Goal: Task Accomplishment & Management: Complete application form

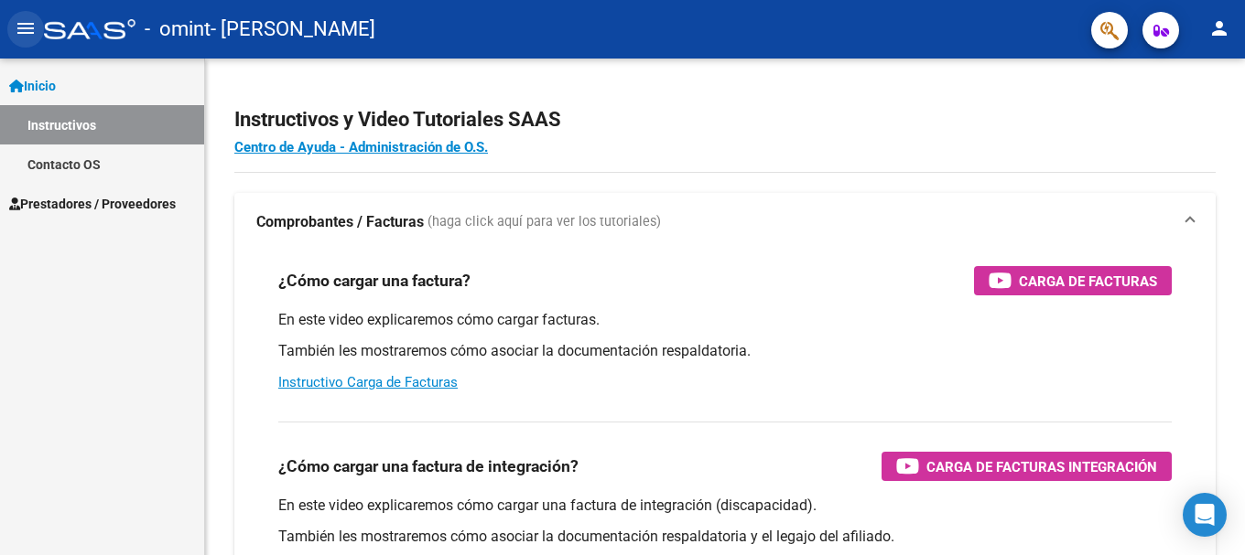
click at [25, 35] on mat-icon "menu" at bounding box center [26, 28] width 22 height 22
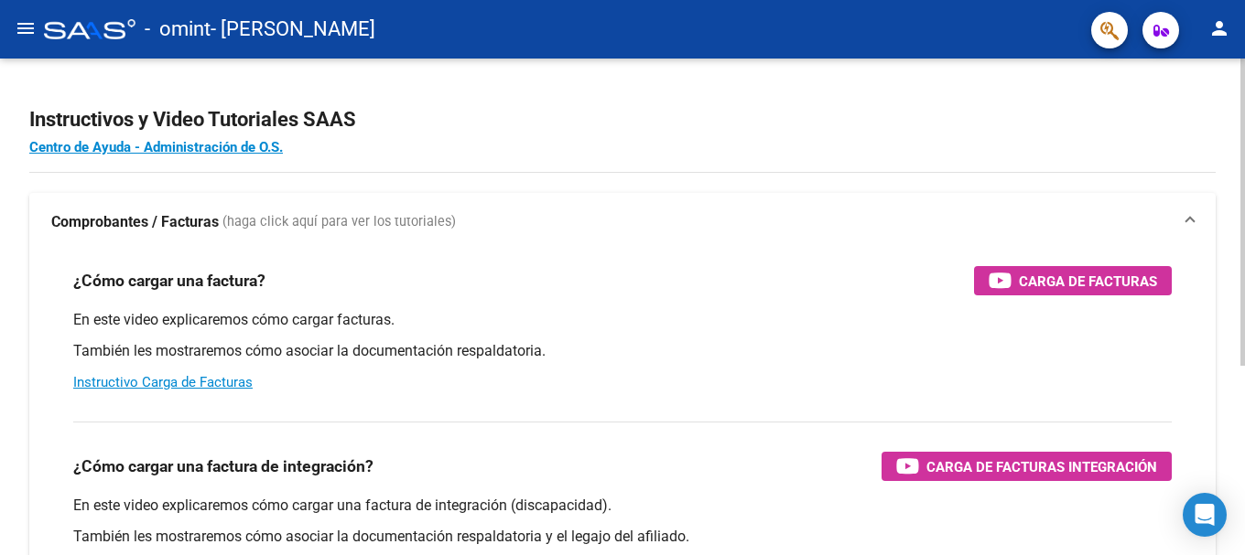
click at [781, 291] on div "¿Cómo cargar una factura? Carga de Facturas" at bounding box center [622, 280] width 1098 height 29
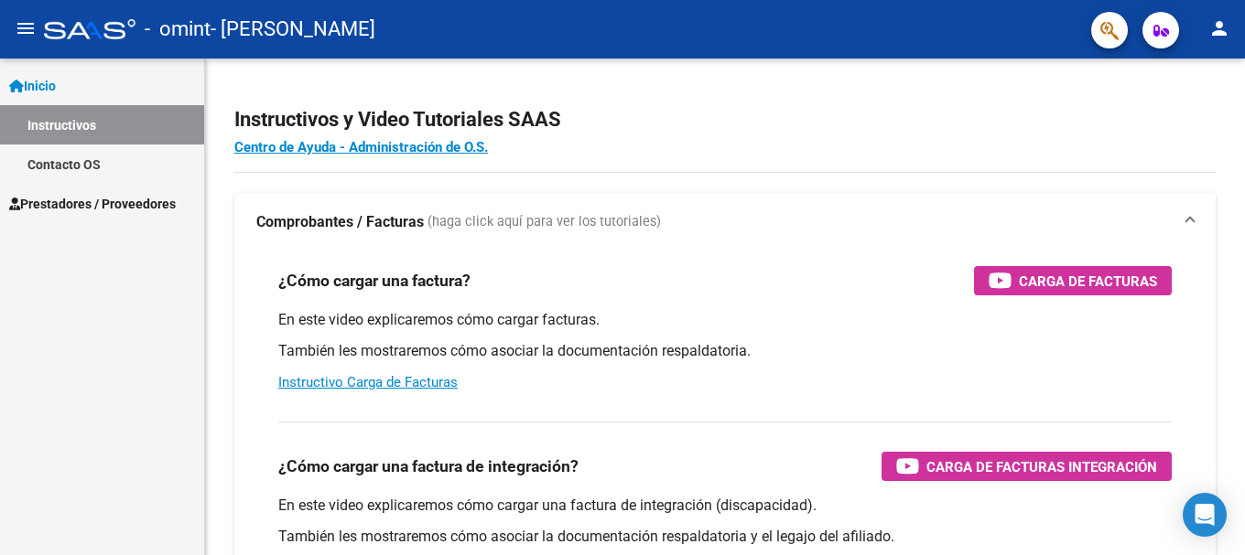
click at [1216, 26] on mat-icon "person" at bounding box center [1219, 28] width 22 height 22
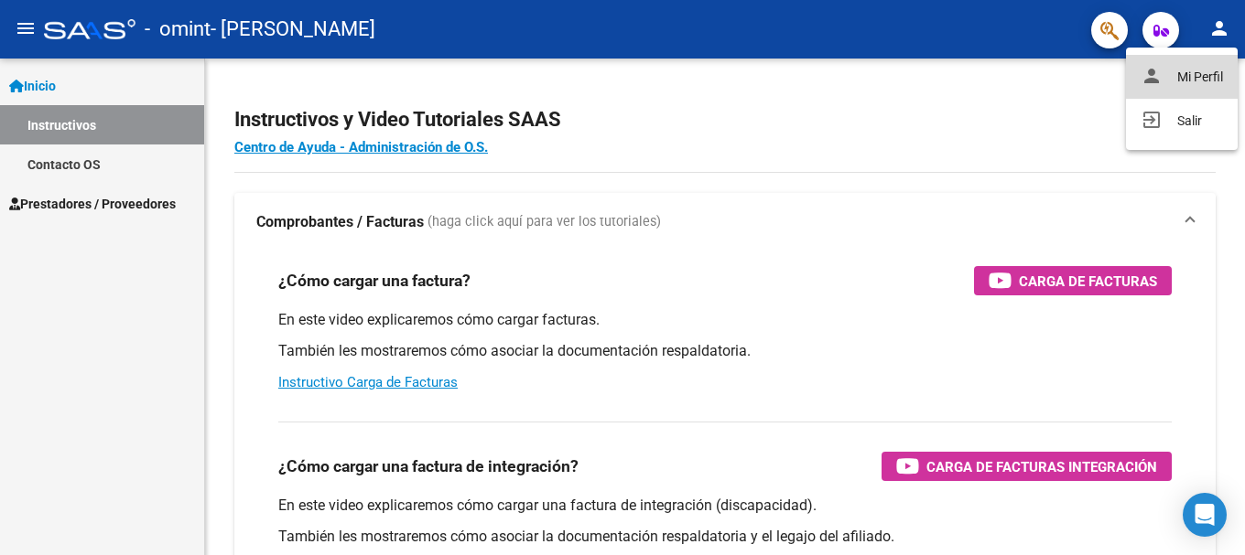
click at [1191, 76] on button "person Mi Perfil" at bounding box center [1182, 77] width 112 height 44
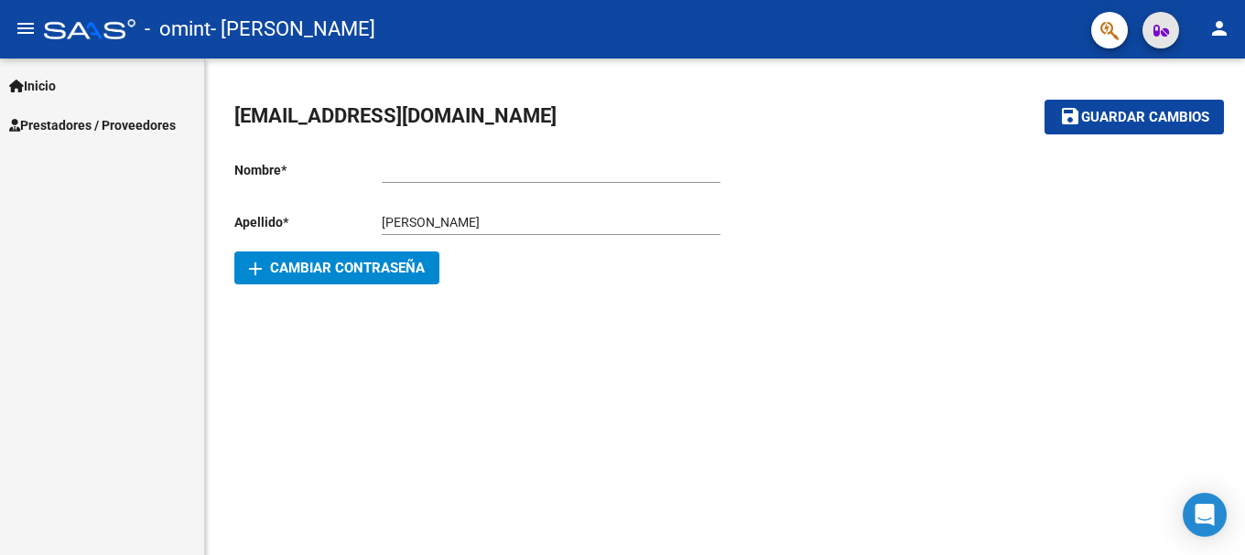
click at [1158, 37] on icon "button" at bounding box center [1161, 31] width 16 height 14
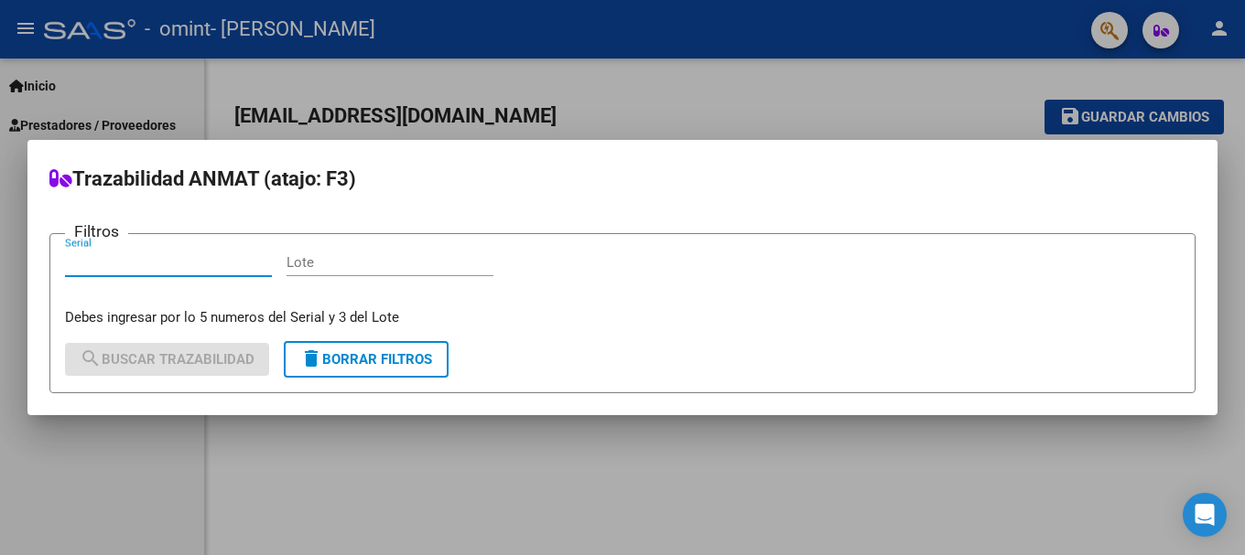
click at [831, 92] on div at bounding box center [622, 277] width 1245 height 555
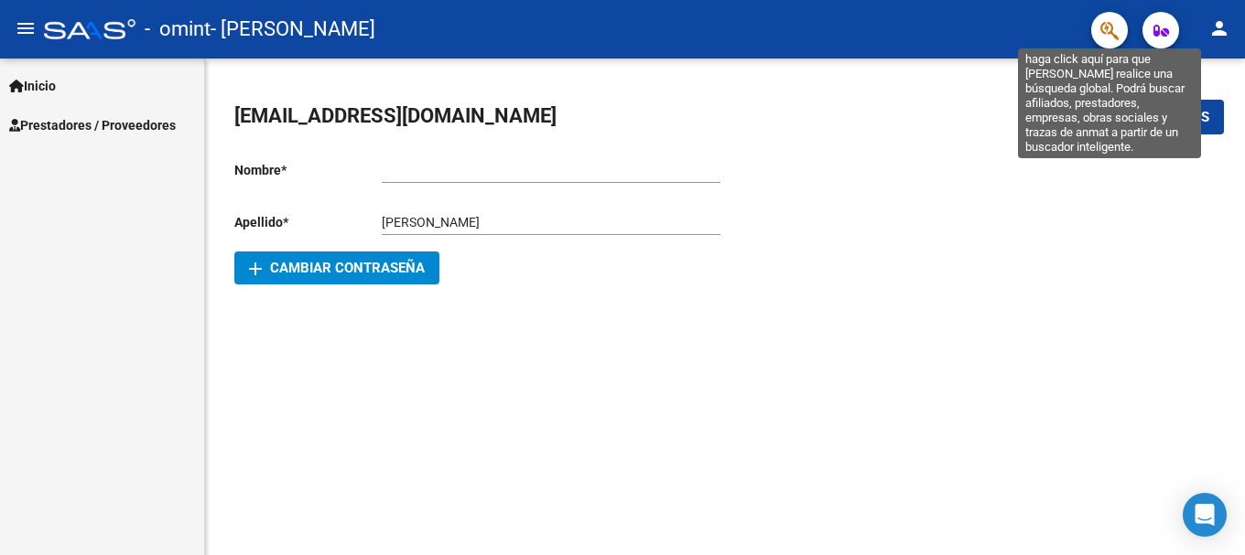
click at [1112, 39] on icon "button" at bounding box center [1109, 30] width 18 height 21
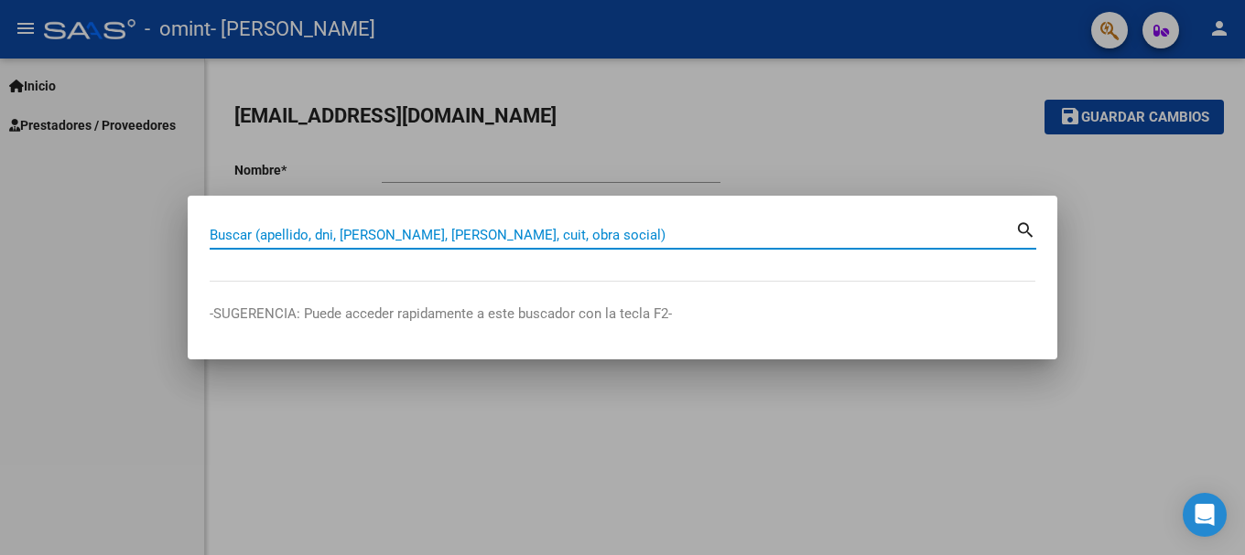
click at [858, 130] on div at bounding box center [622, 277] width 1245 height 555
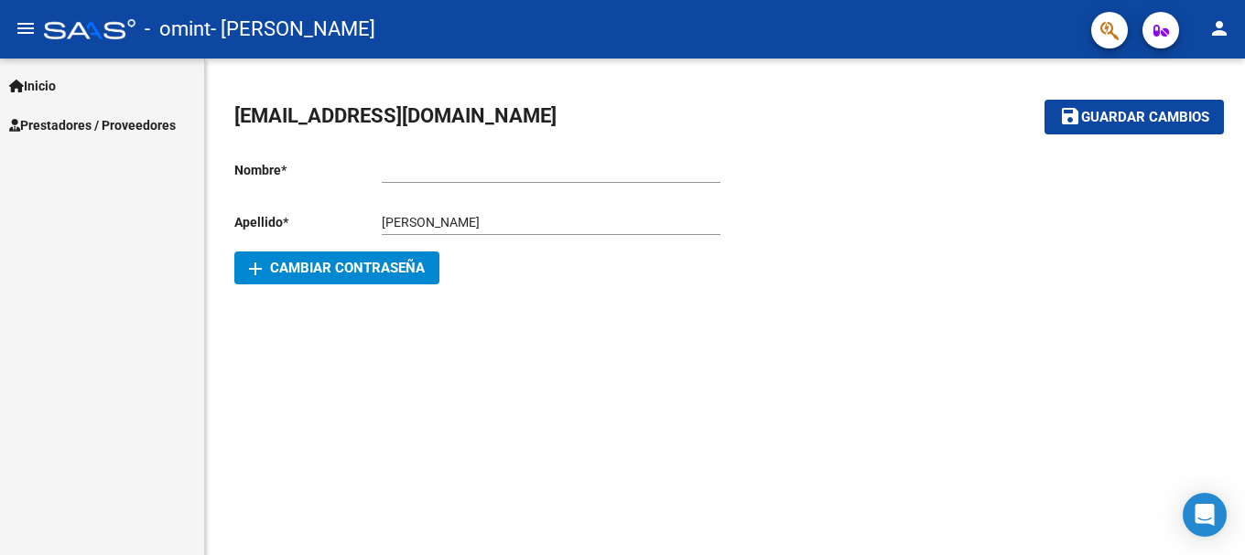
click at [86, 130] on span "Prestadores / Proveedores" at bounding box center [92, 125] width 167 height 20
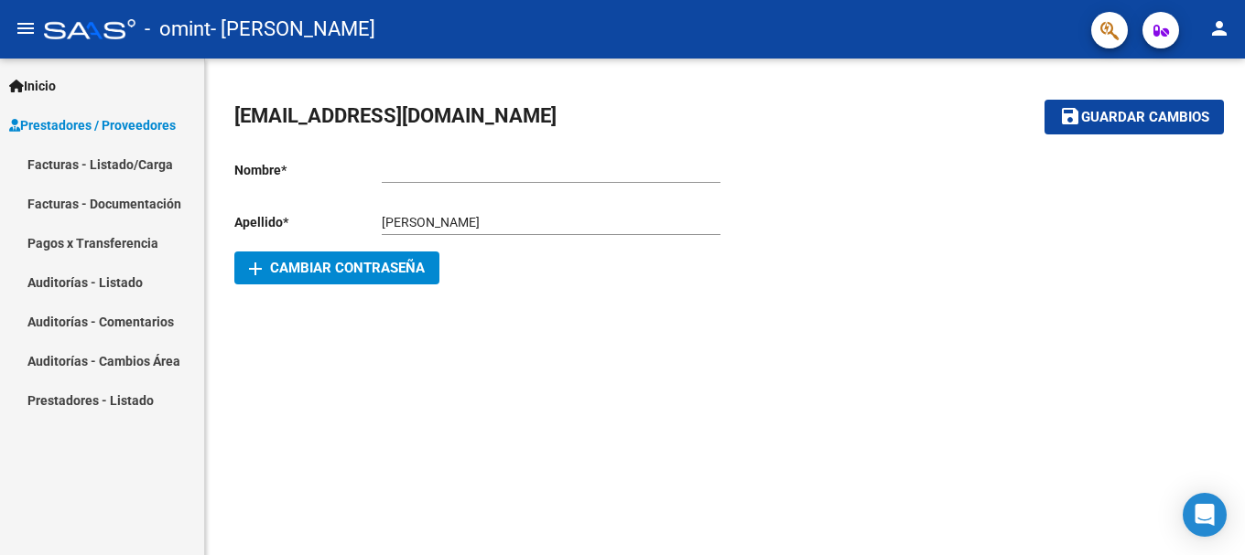
click at [421, 426] on mat-sidenav-content "[EMAIL_ADDRESS][DOMAIN_NAME] save Guardar cambios Nombre * Ingresar nombre Apel…" at bounding box center [725, 307] width 1040 height 497
click at [34, 24] on mat-icon "menu" at bounding box center [26, 28] width 22 height 22
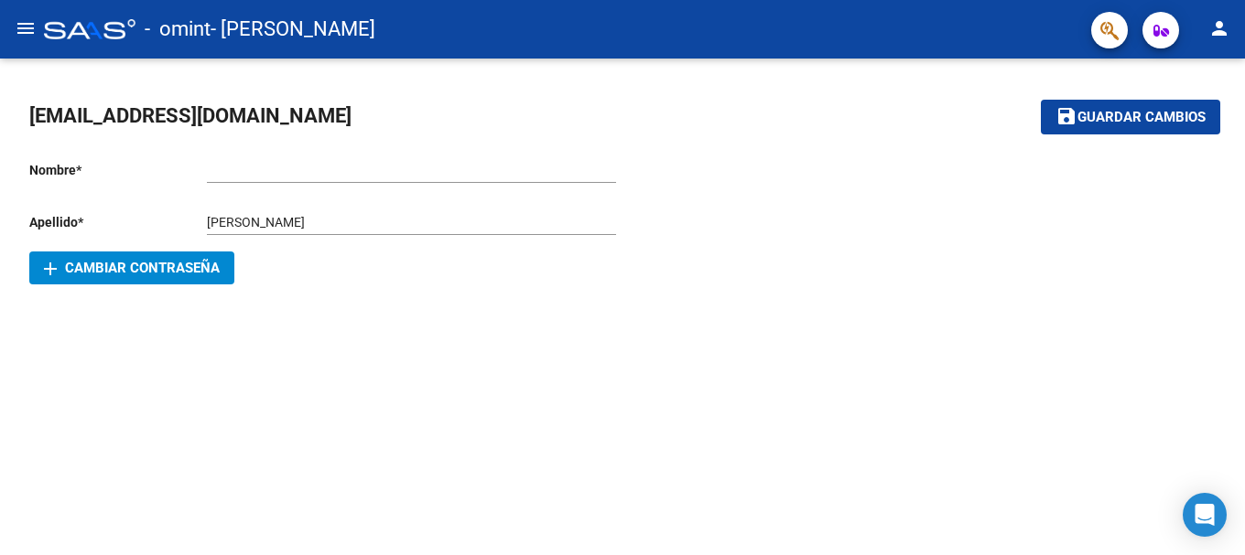
click at [16, 26] on mat-icon "menu" at bounding box center [26, 28] width 22 height 22
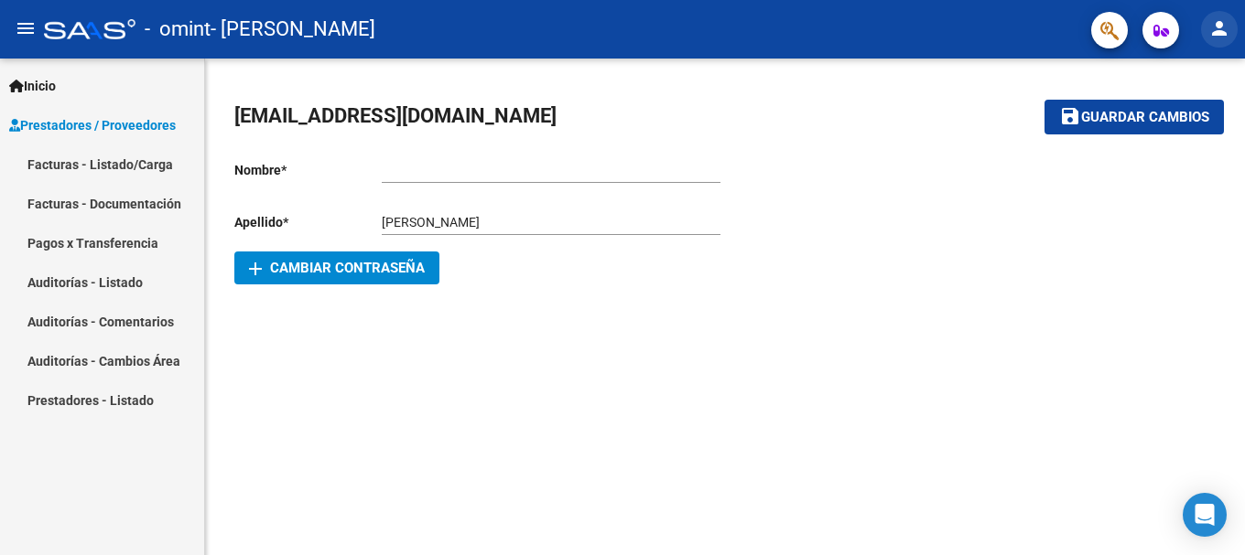
click at [1211, 31] on mat-icon "person" at bounding box center [1219, 28] width 22 height 22
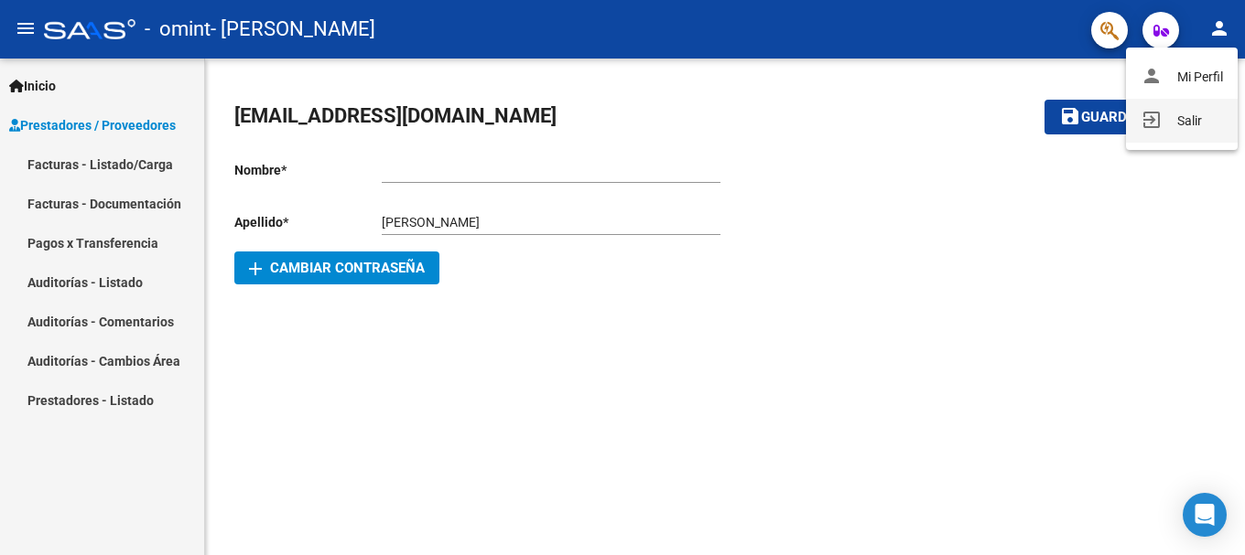
click at [1192, 128] on button "exit_to_app Salir" at bounding box center [1182, 121] width 112 height 44
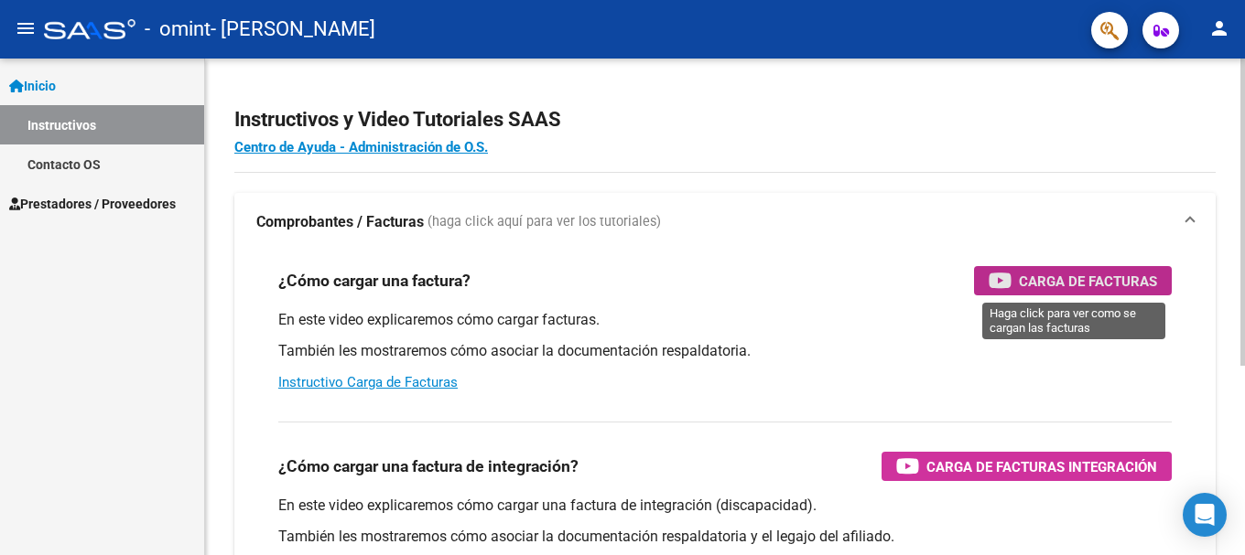
click at [1013, 273] on div "Carga de Facturas" at bounding box center [1072, 280] width 168 height 29
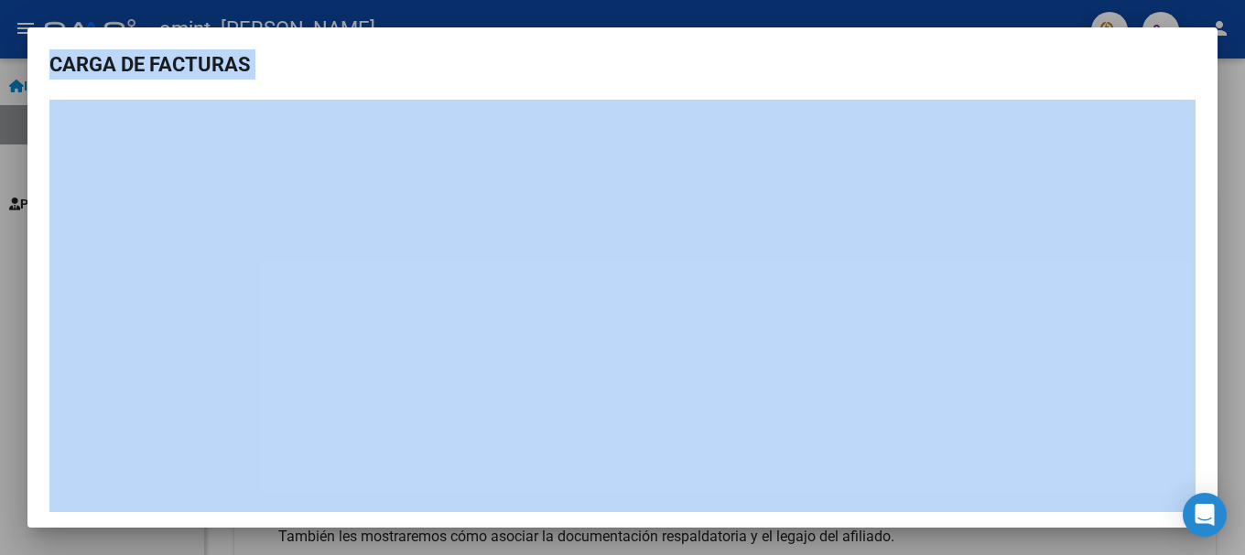
drag, startPoint x: 1217, startPoint y: 61, endPoint x: 1208, endPoint y: 165, distance: 103.8
click at [1208, 165] on div "CARGA DE FACTURAS" at bounding box center [622, 277] width 1245 height 555
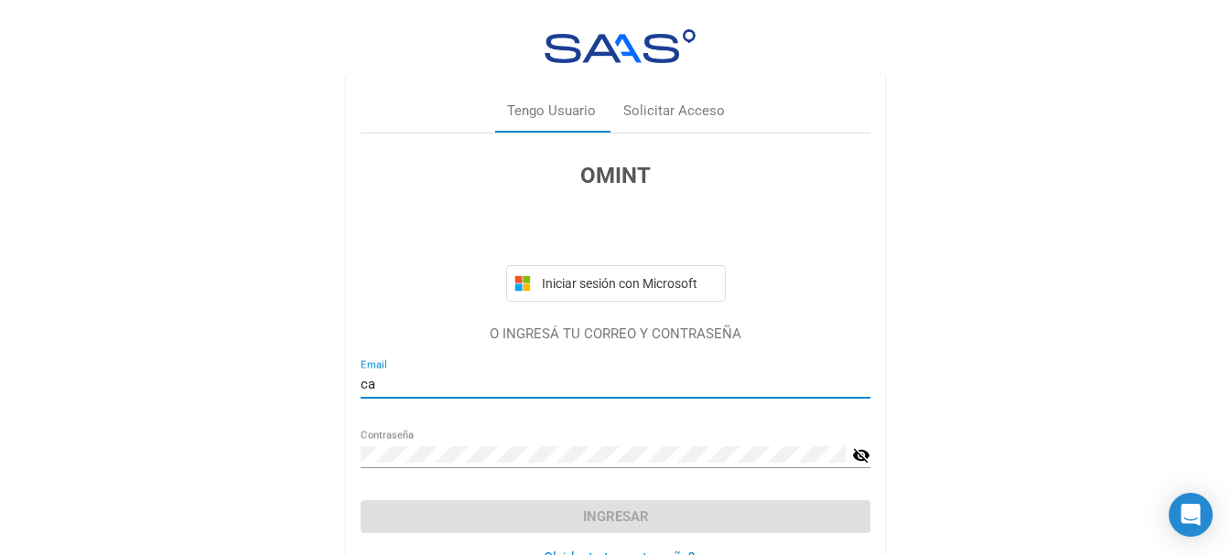
type input "caputoariel@hotmail.com"
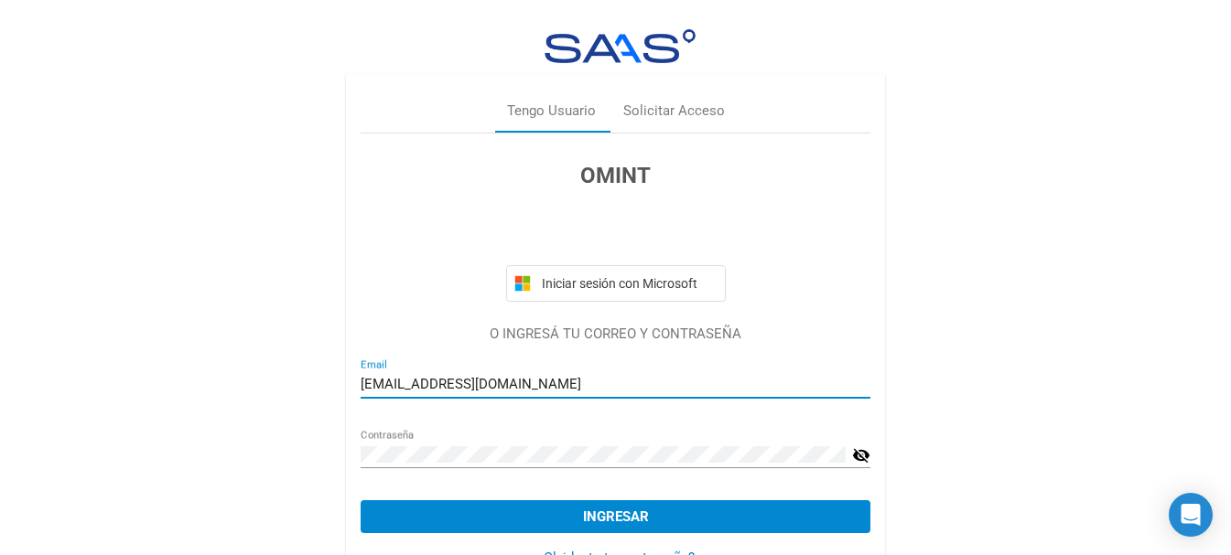
click at [641, 510] on span "Ingresar" at bounding box center [616, 517] width 66 height 16
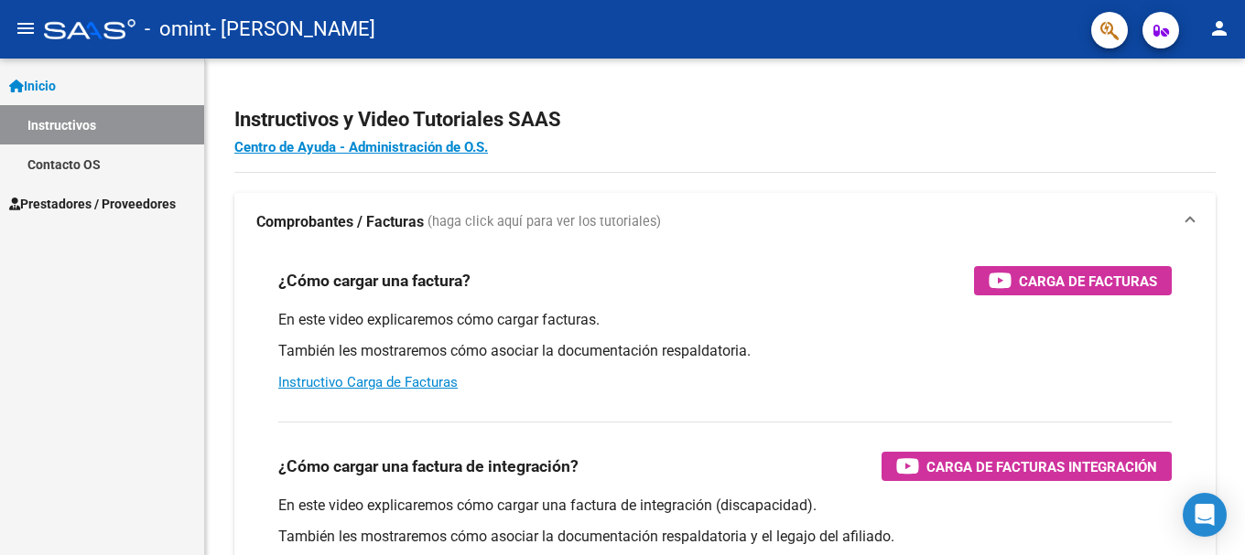
click at [74, 198] on span "Prestadores / Proveedores" at bounding box center [92, 204] width 167 height 20
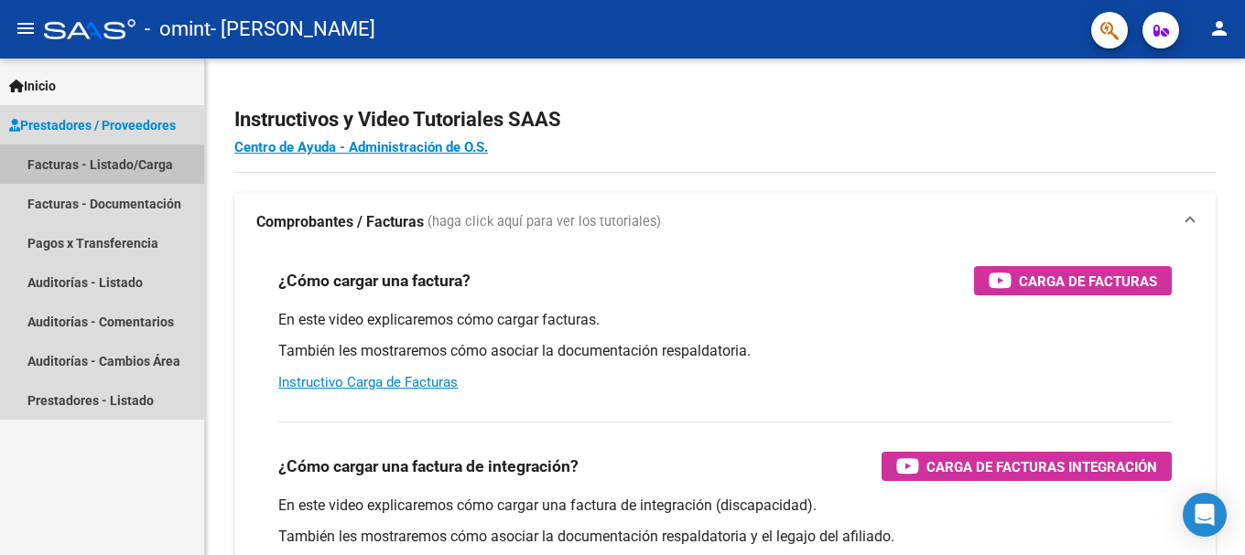
click at [93, 163] on link "Facturas - Listado/Carga" at bounding box center [102, 164] width 204 height 39
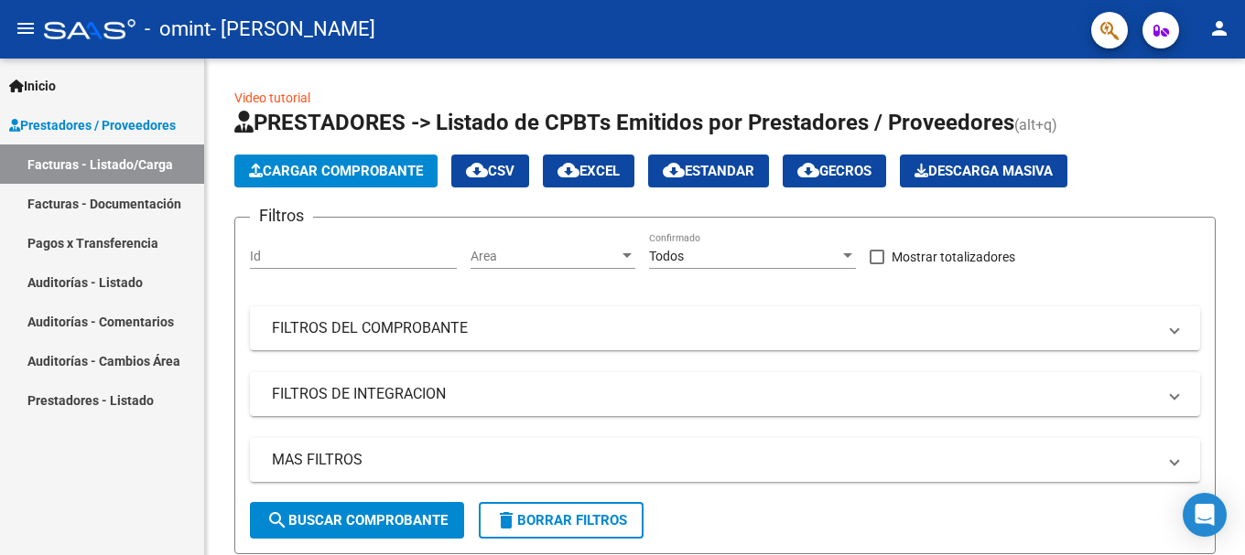
click at [74, 205] on link "Facturas - Documentación" at bounding box center [102, 203] width 204 height 39
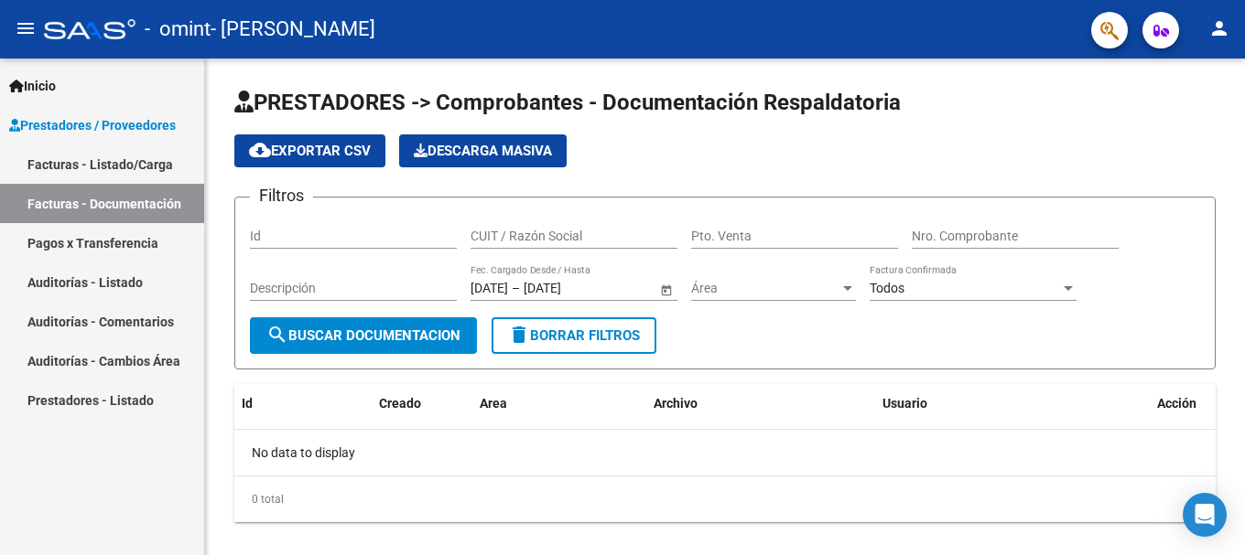
click at [79, 159] on link "Facturas - Listado/Carga" at bounding box center [102, 164] width 204 height 39
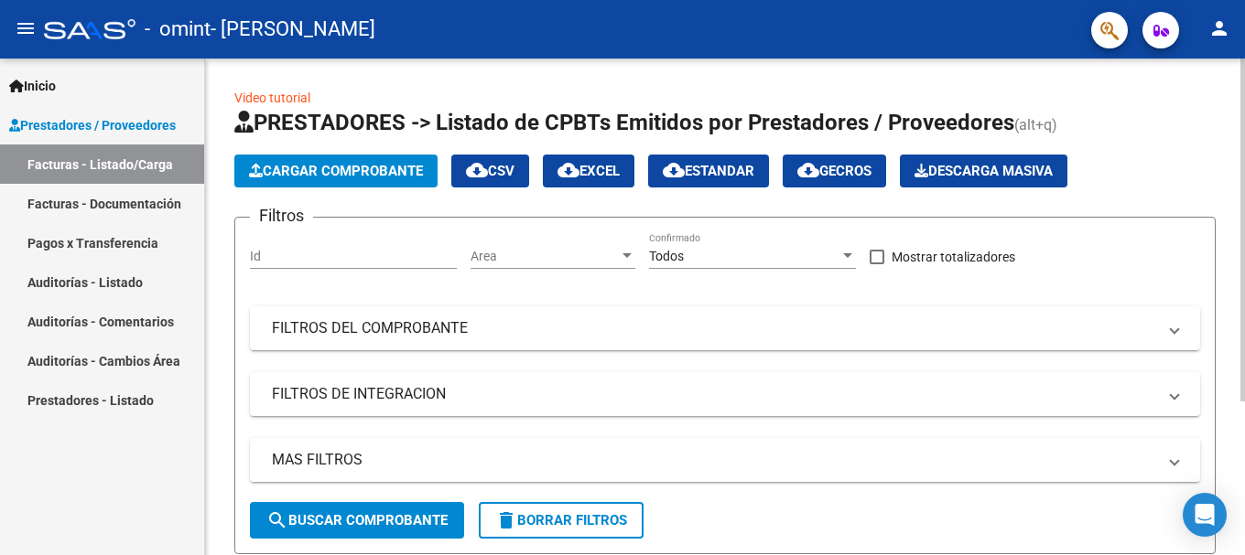
click at [351, 180] on button "Cargar Comprobante" at bounding box center [335, 171] width 203 height 33
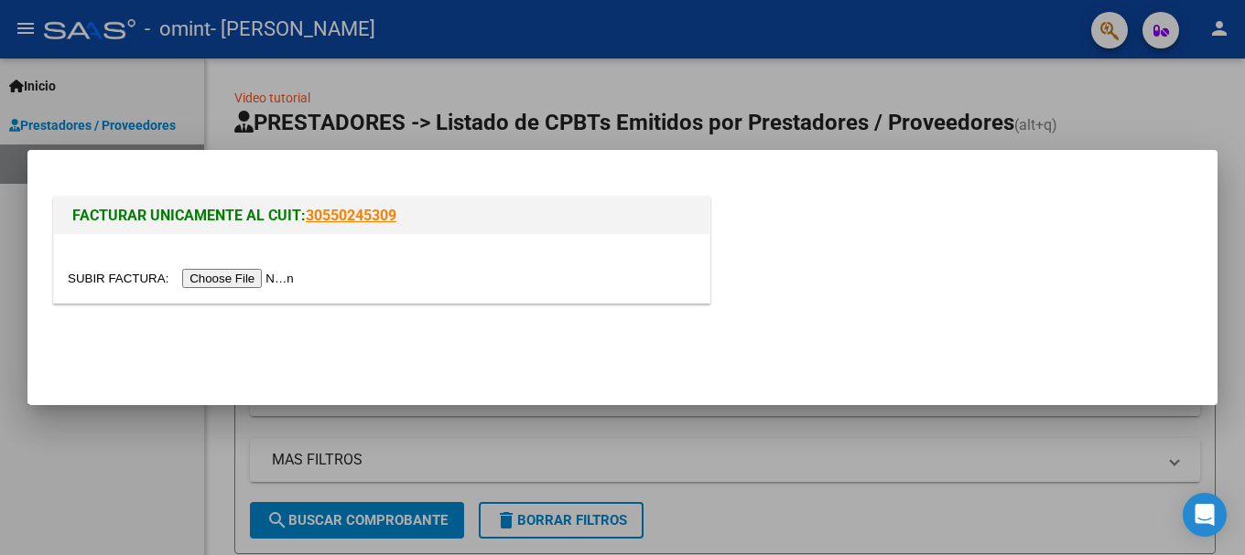
click at [264, 284] on input "file" at bounding box center [184, 278] width 232 height 19
click at [244, 422] on div at bounding box center [622, 277] width 1245 height 555
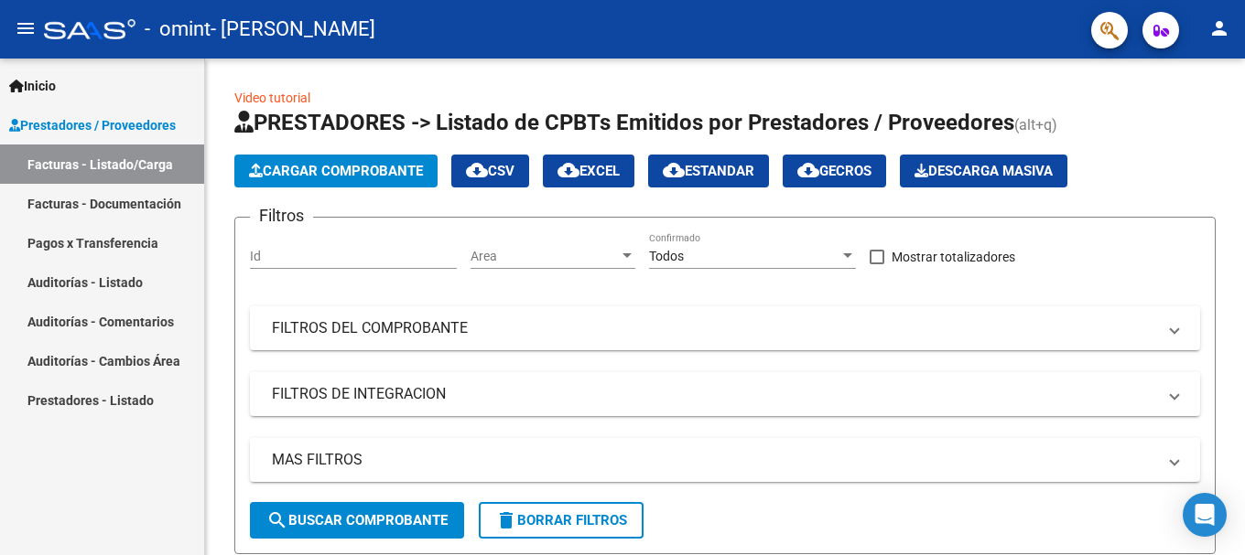
click at [202, 350] on link "Auditorías - Cambios Área" at bounding box center [102, 360] width 204 height 39
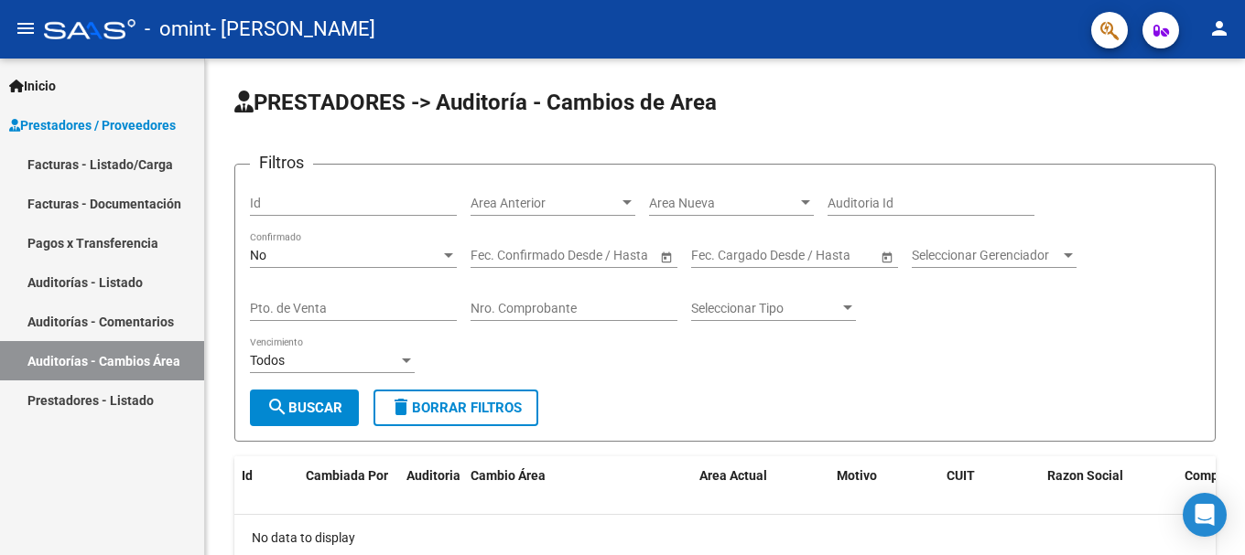
click at [78, 126] on span "Prestadores / Proveedores" at bounding box center [92, 125] width 167 height 20
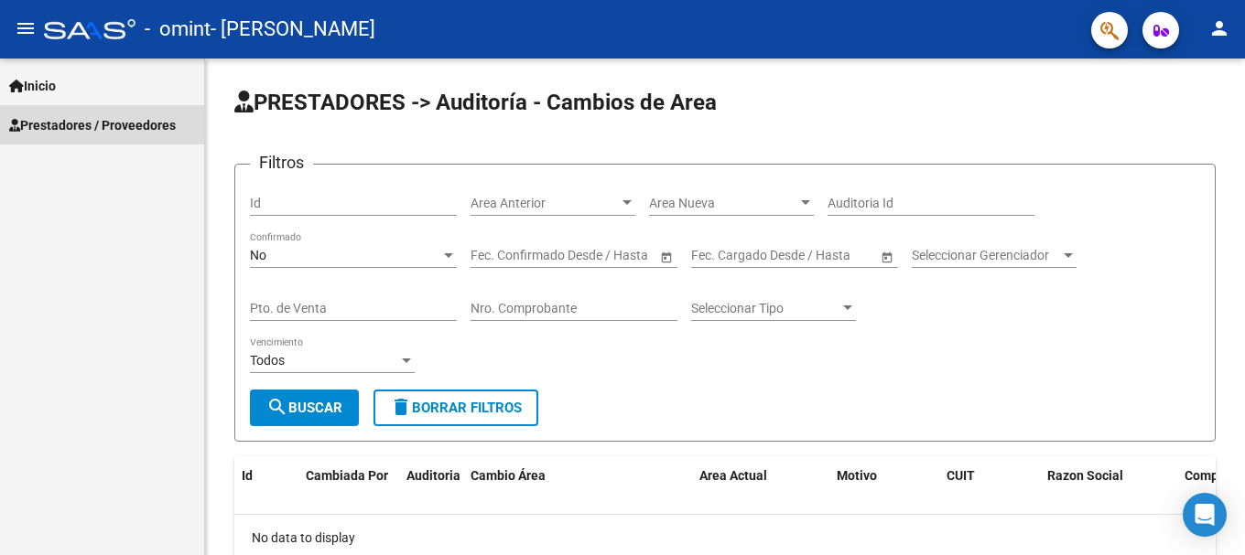
click at [53, 127] on span "Prestadores / Proveedores" at bounding box center [92, 125] width 167 height 20
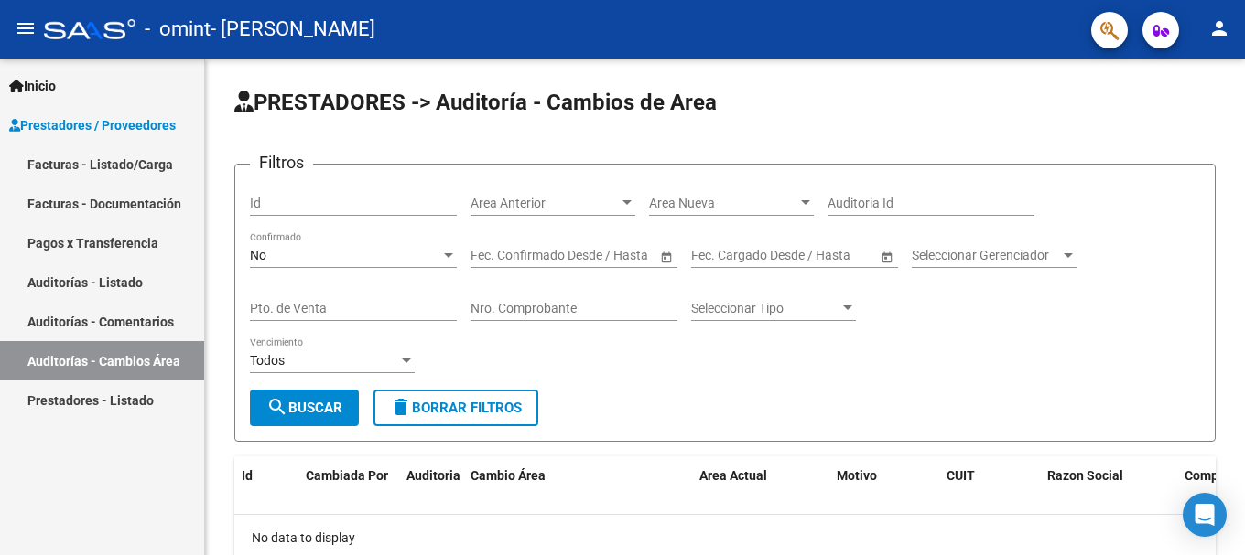
click at [87, 165] on link "Facturas - Listado/Carga" at bounding box center [102, 164] width 204 height 39
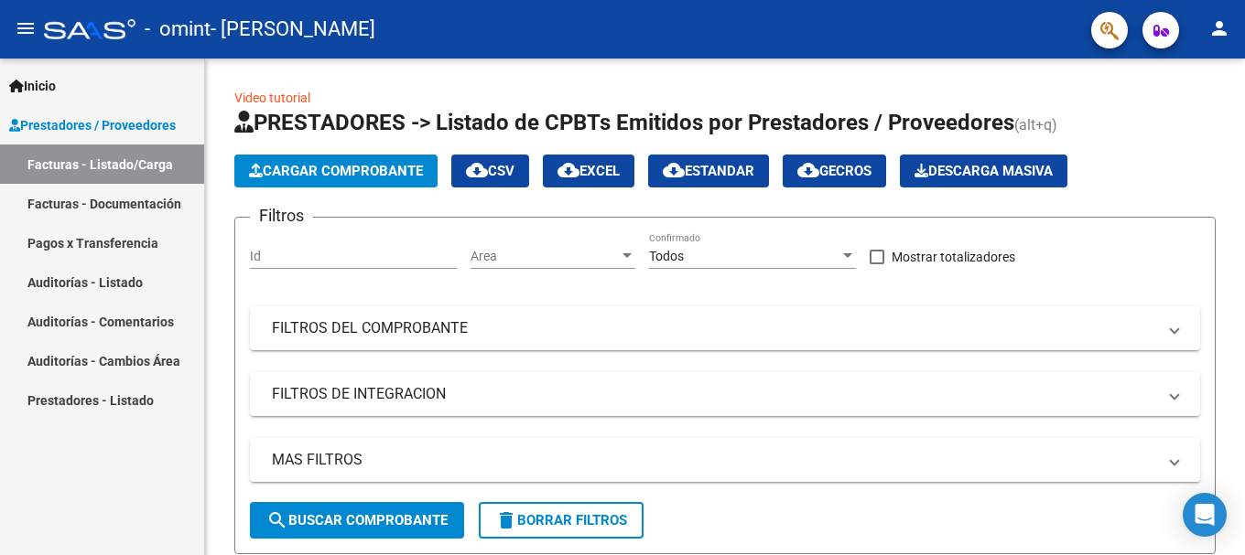
click at [92, 196] on link "Facturas - Documentación" at bounding box center [102, 203] width 204 height 39
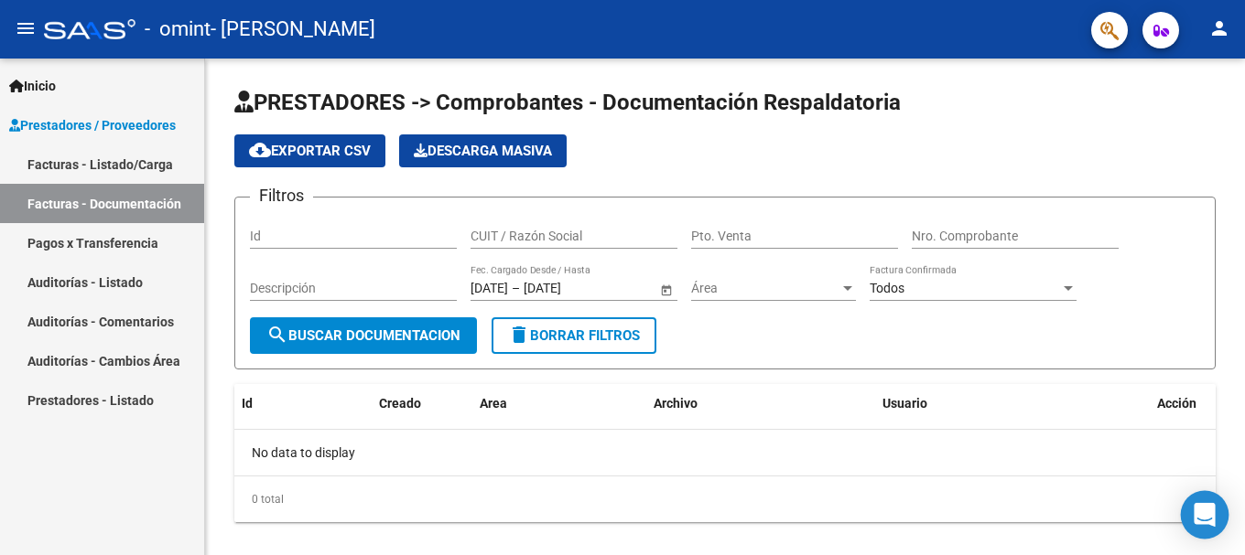
click at [1213, 523] on icon "Open Intercom Messenger" at bounding box center [1203, 515] width 21 height 24
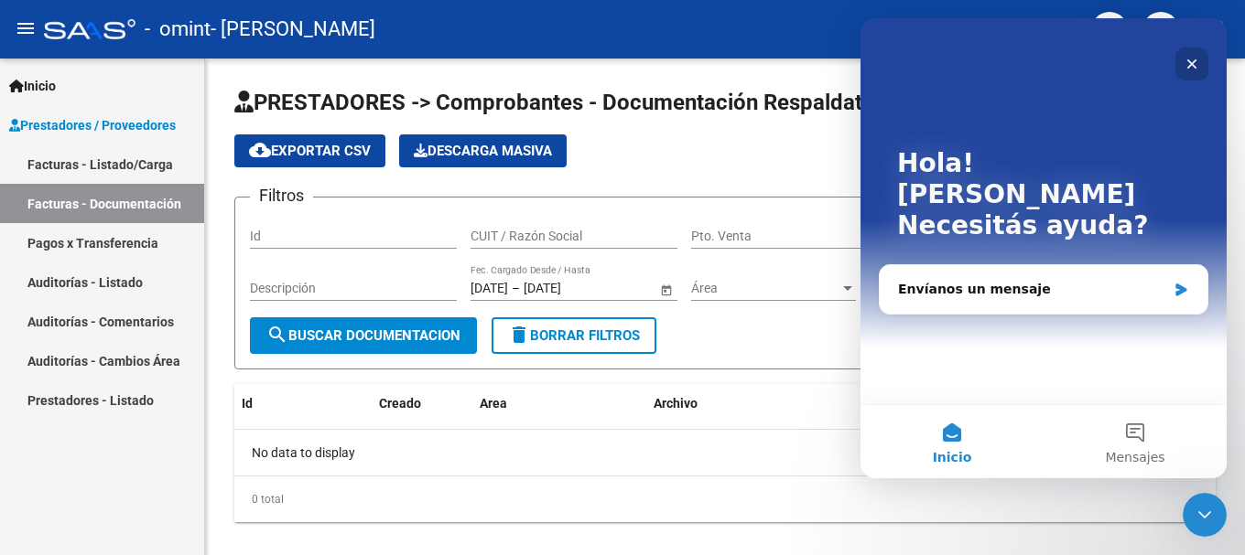
click at [1191, 64] on icon "Cerrar" at bounding box center [1192, 64] width 10 height 10
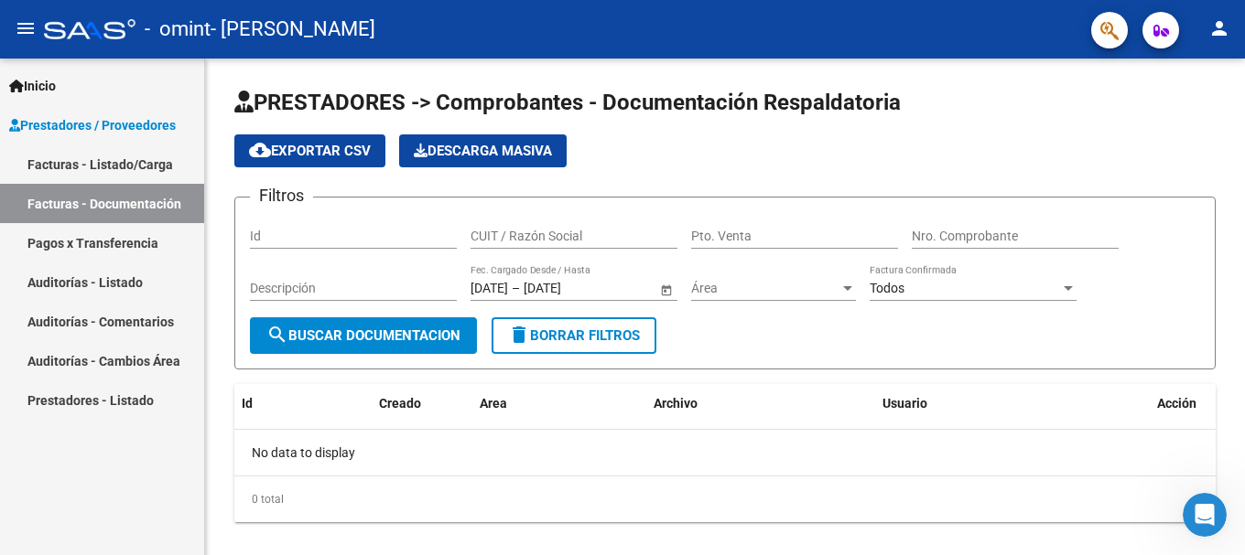
click at [14, 90] on icon at bounding box center [16, 86] width 15 height 13
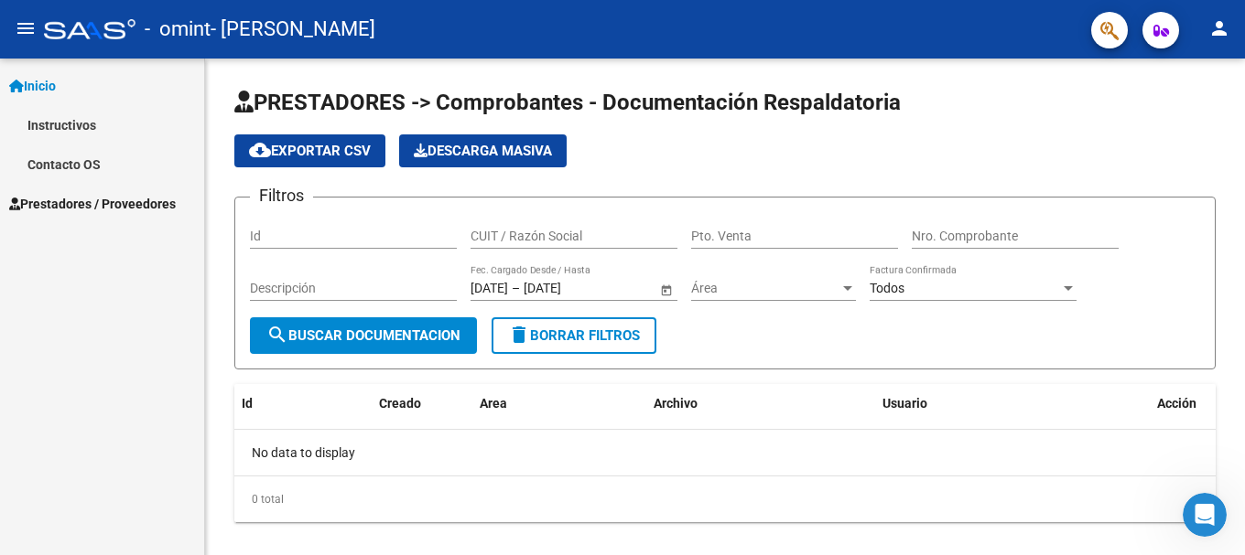
click at [78, 120] on link "Instructivos" at bounding box center [102, 124] width 204 height 39
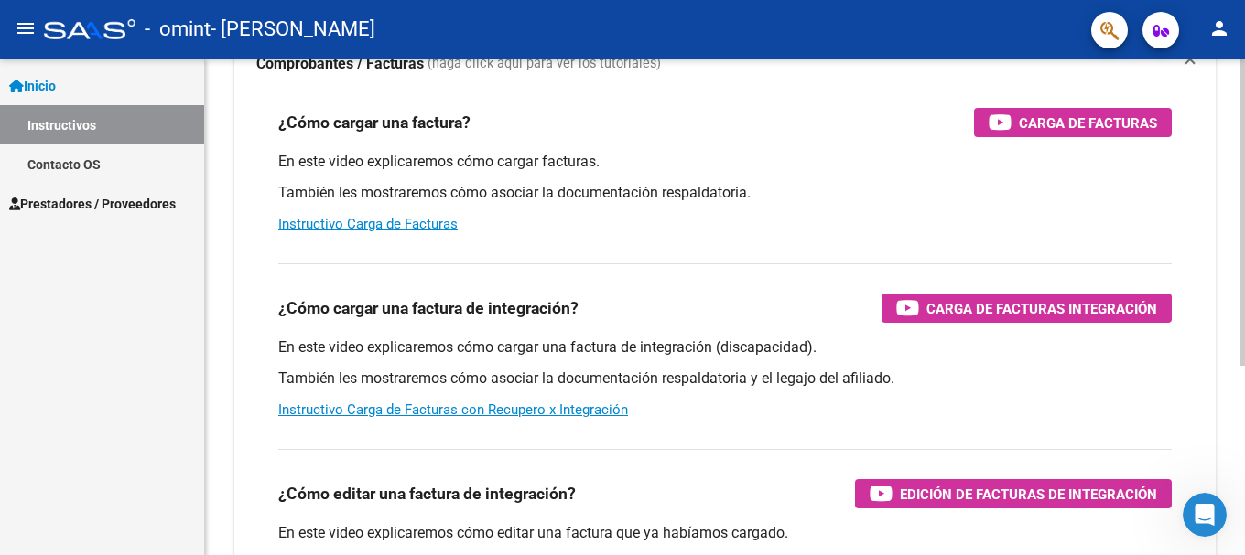
scroll to position [306, 0]
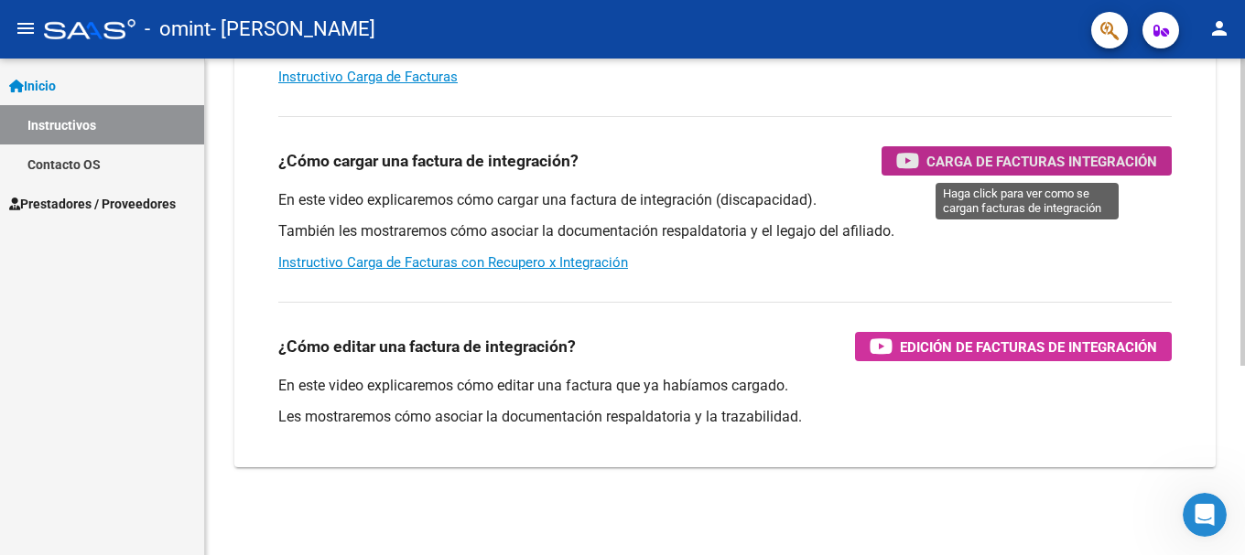
click at [954, 169] on span "Carga de Facturas Integración" at bounding box center [1041, 161] width 231 height 23
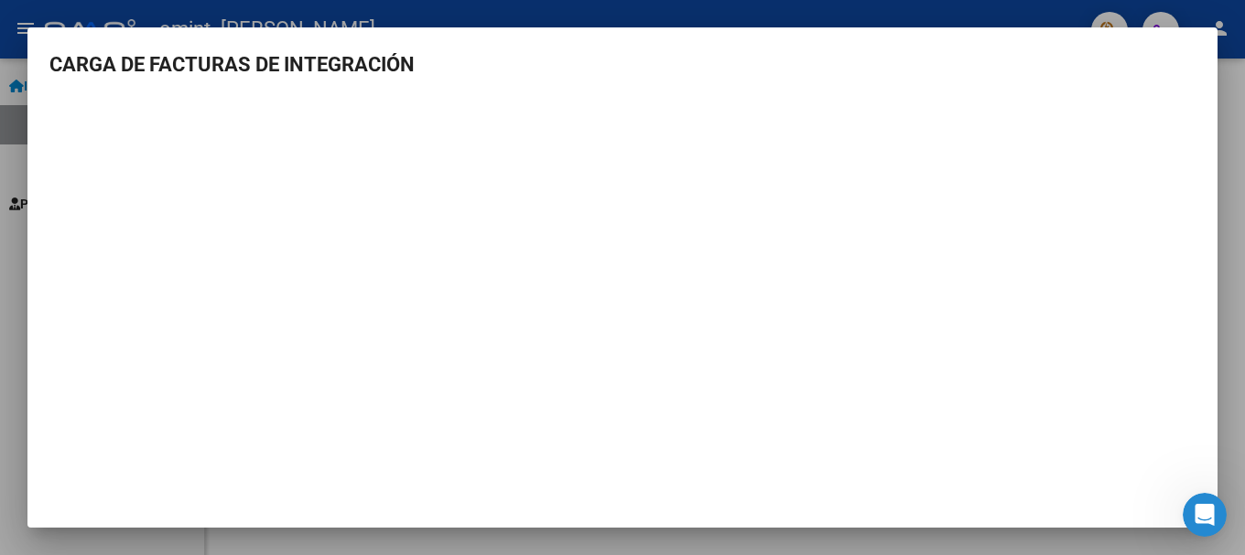
scroll to position [2, 0]
